Goal: Task Accomplishment & Management: Complete application form

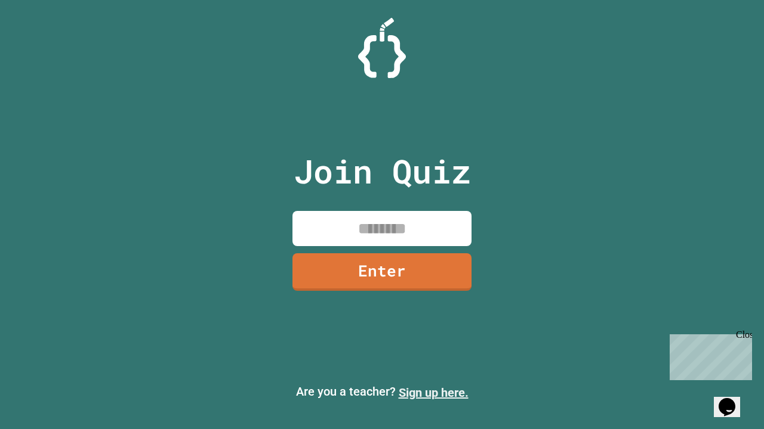
click at [433, 393] on link "Sign up here." at bounding box center [433, 393] width 70 height 14
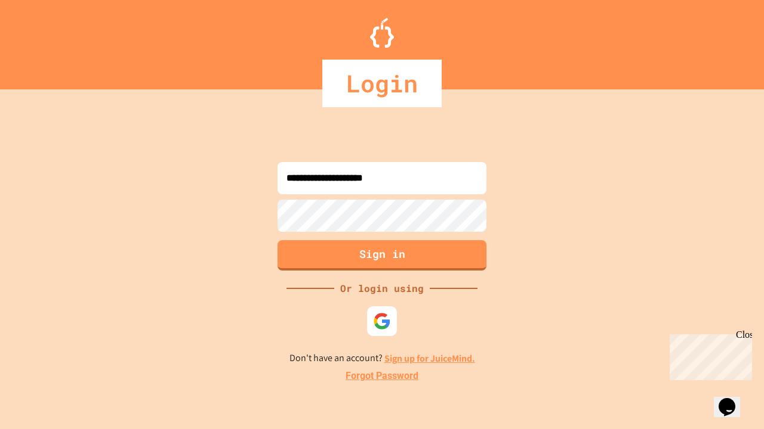
type input "**********"
